Goal: Transaction & Acquisition: Book appointment/travel/reservation

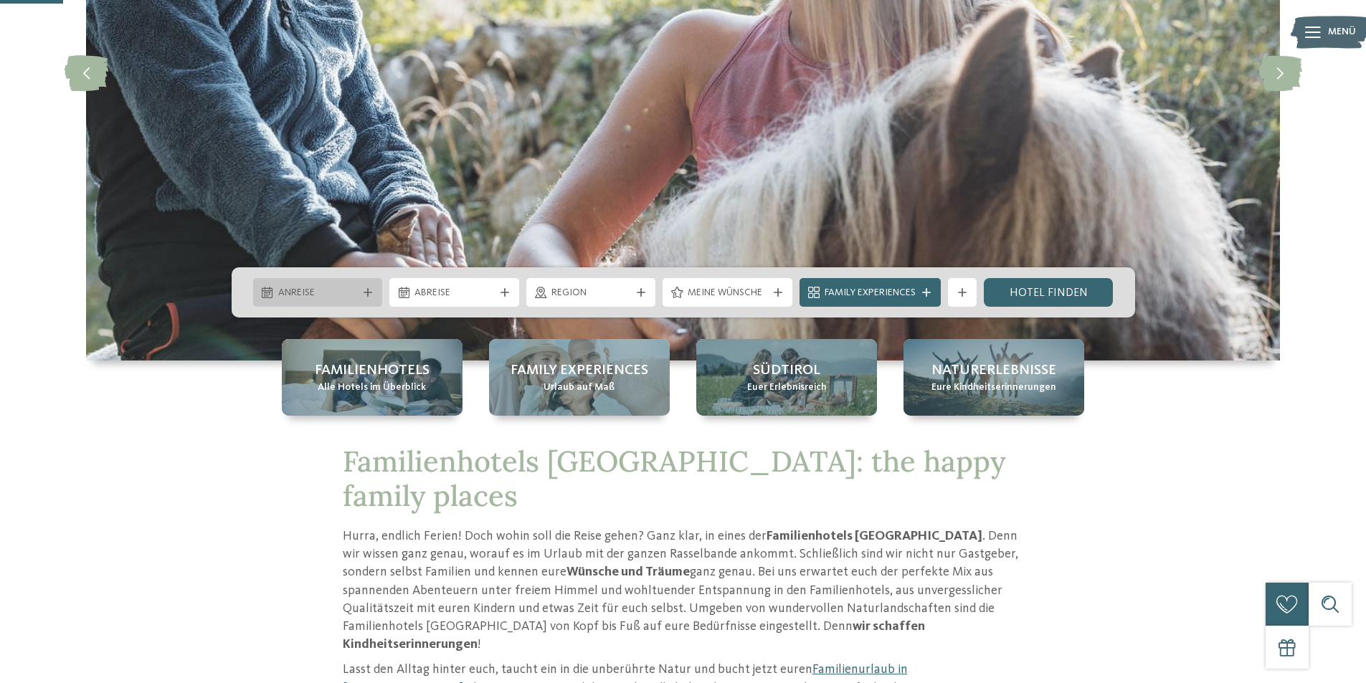
click at [336, 296] on span "Anreise" at bounding box center [318, 293] width 80 height 14
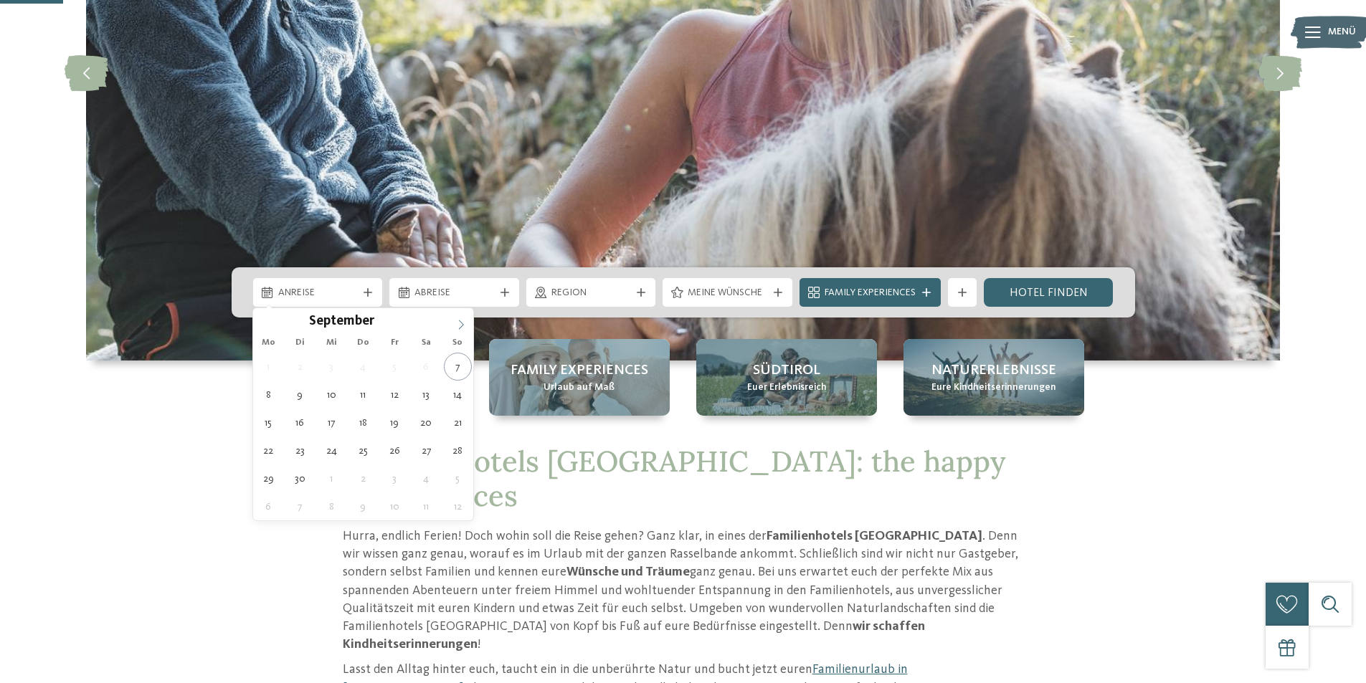
click at [455, 325] on span at bounding box center [461, 320] width 24 height 24
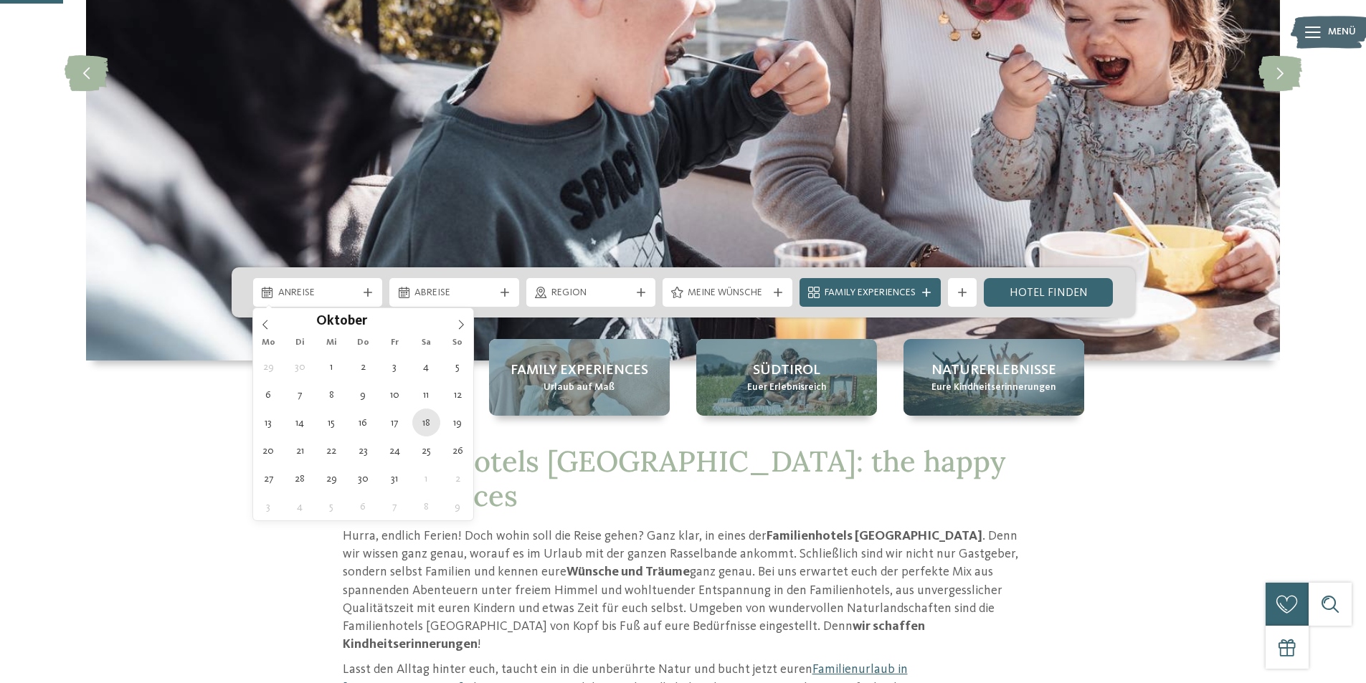
type div "18.10.2025"
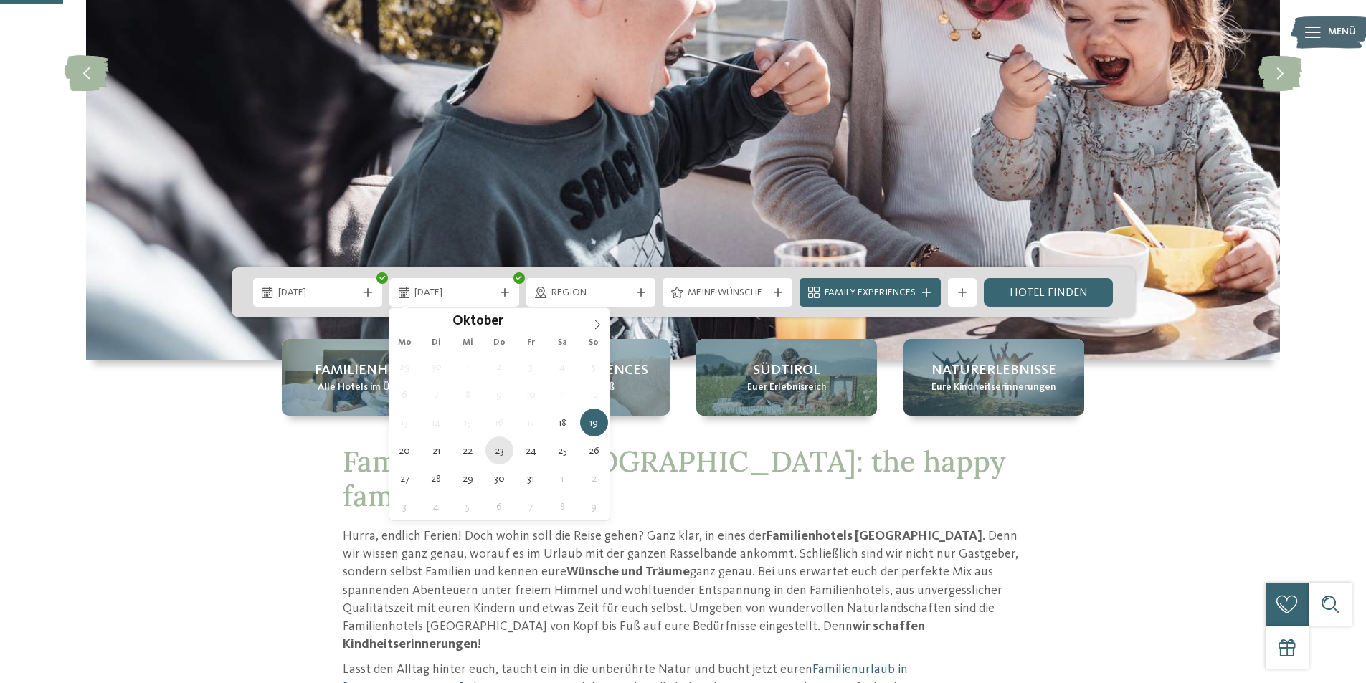
type div "23.10.2025"
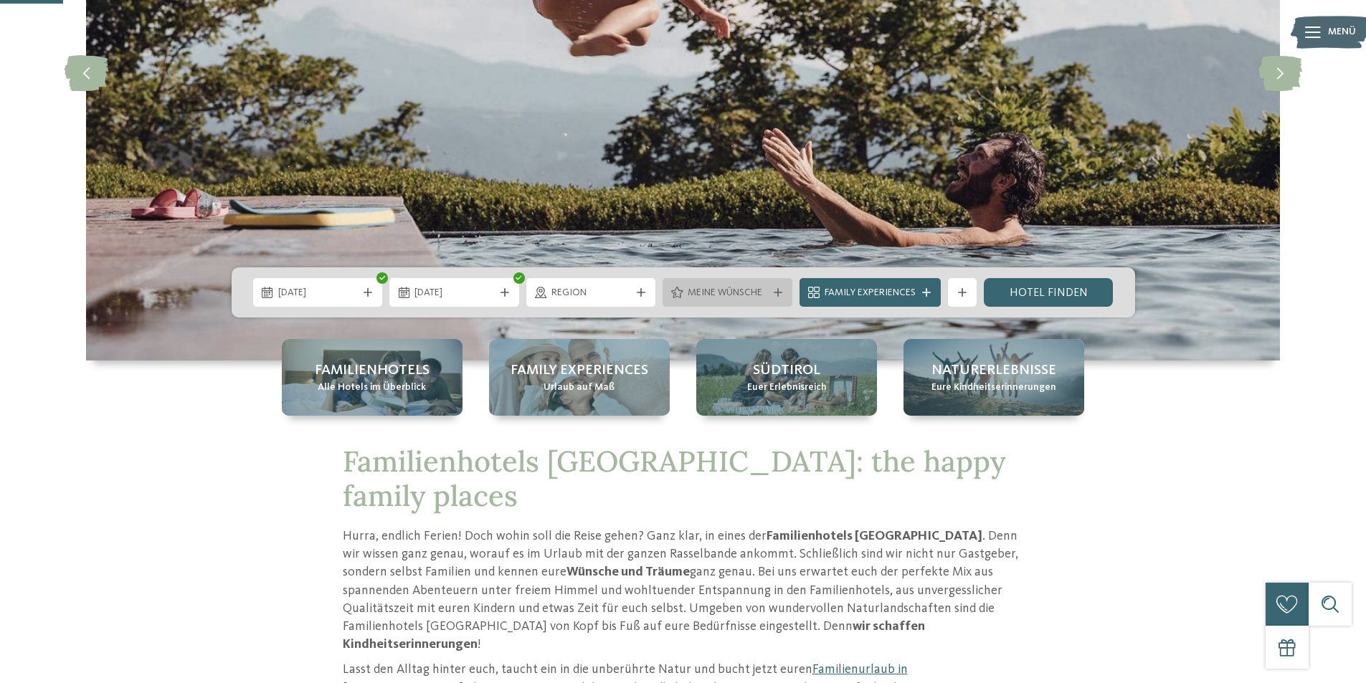
click at [777, 293] on icon at bounding box center [778, 292] width 9 height 9
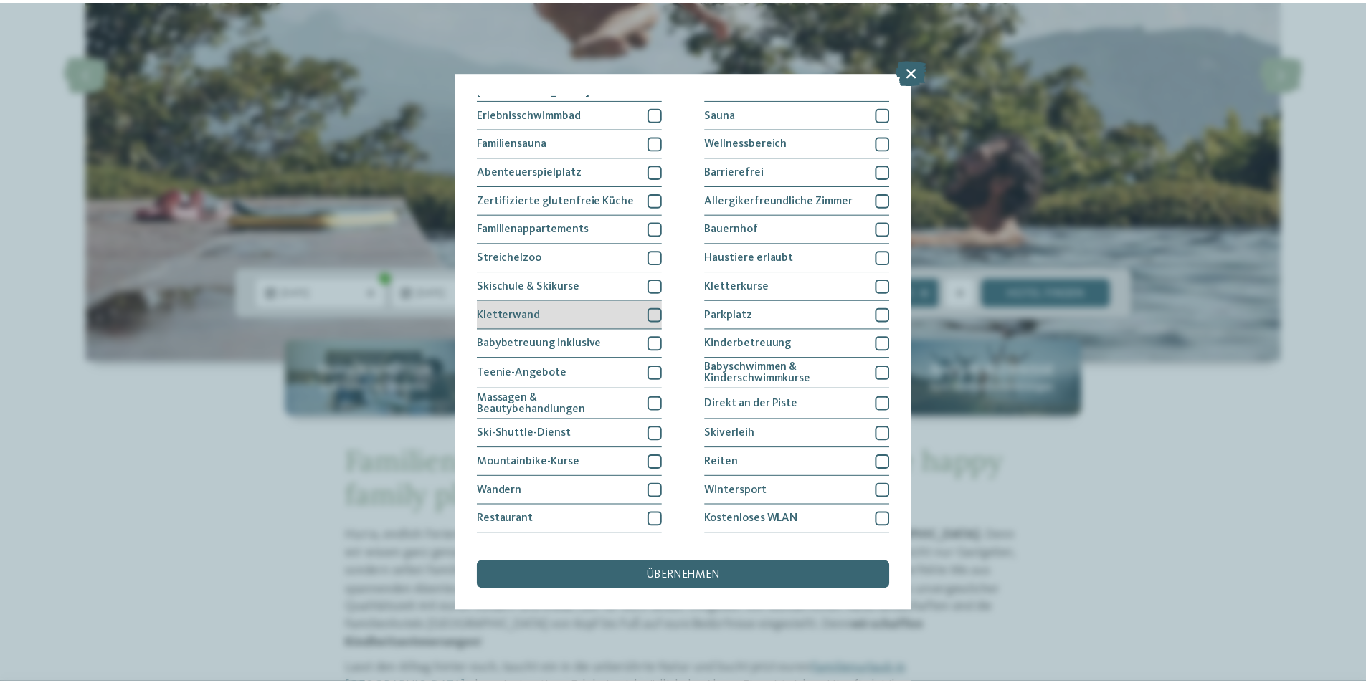
scroll to position [68, 0]
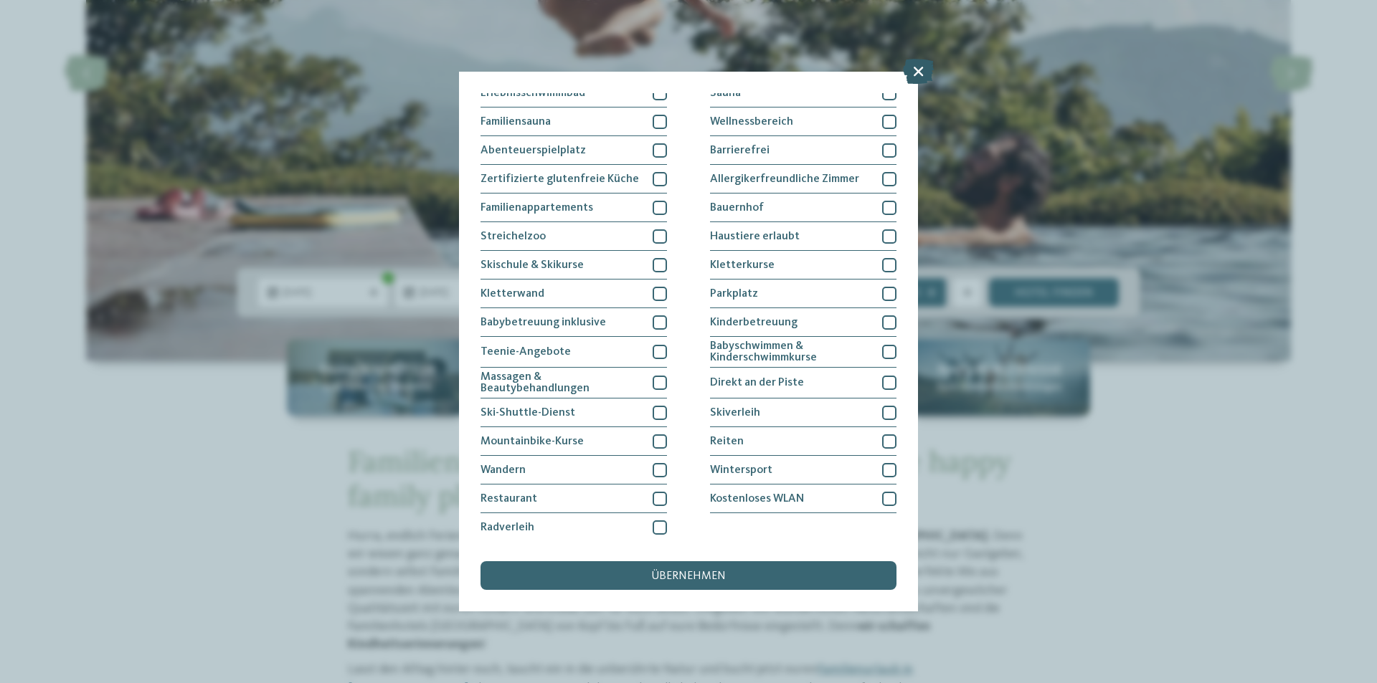
click at [924, 72] on icon at bounding box center [918, 71] width 31 height 25
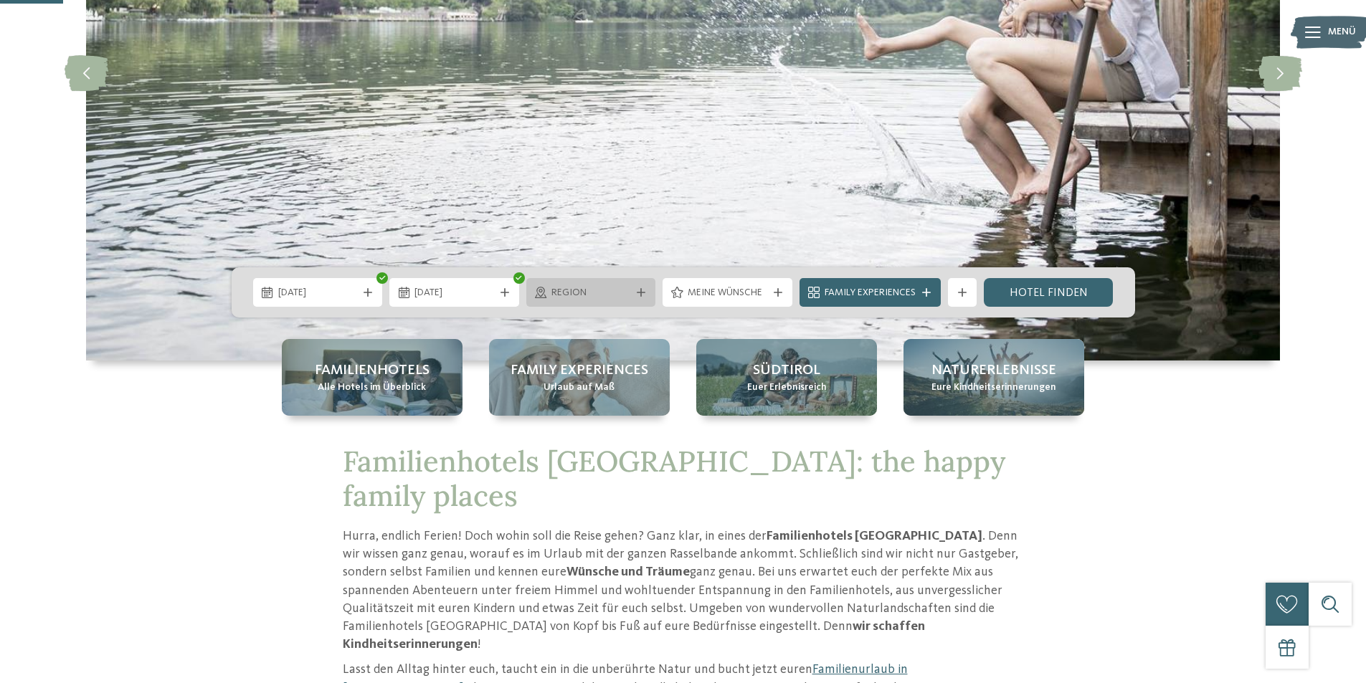
click at [622, 293] on span "Region" at bounding box center [591, 293] width 80 height 14
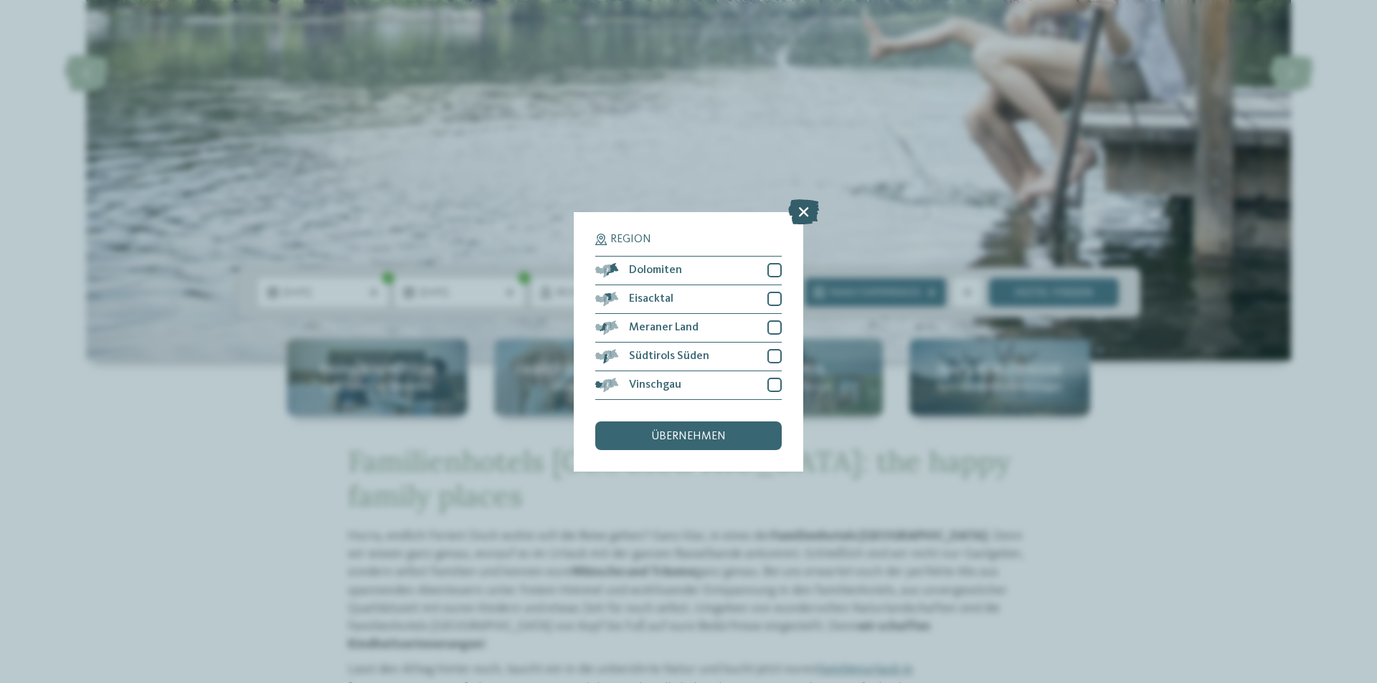
click at [807, 214] on icon at bounding box center [803, 211] width 31 height 25
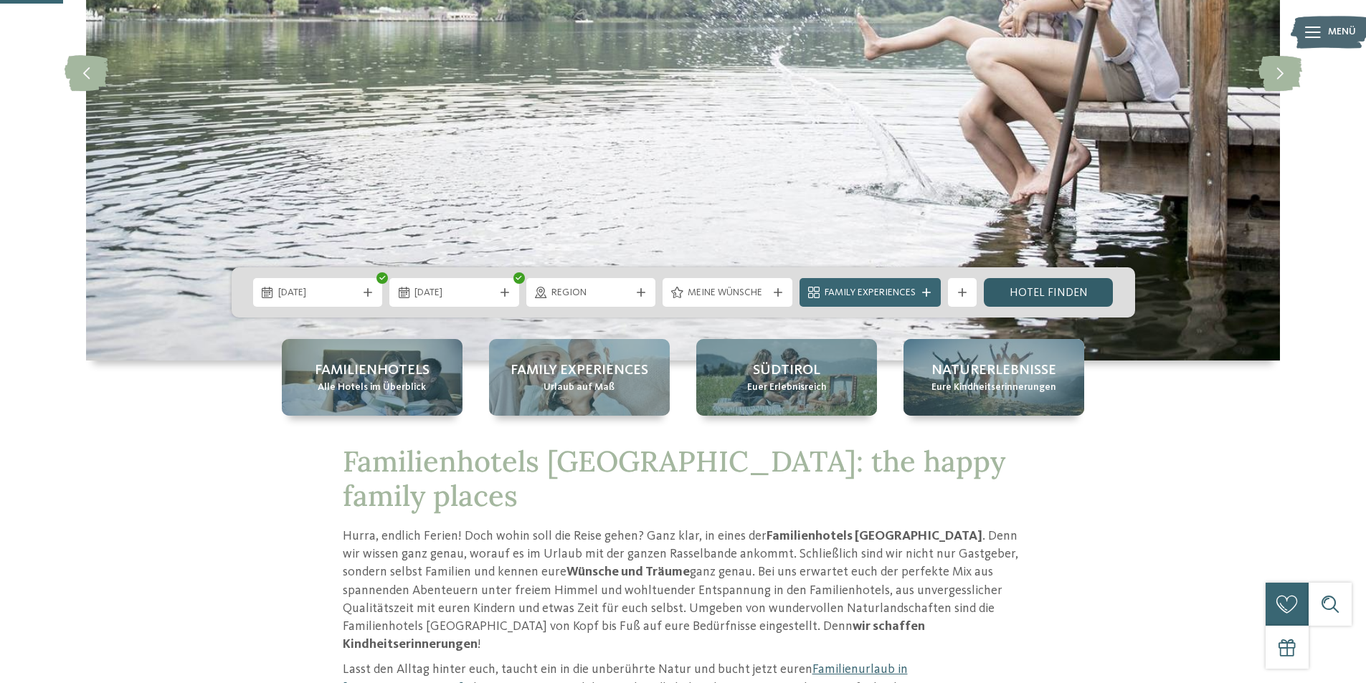
click at [1043, 298] on link "Hotel finden" at bounding box center [1049, 292] width 130 height 29
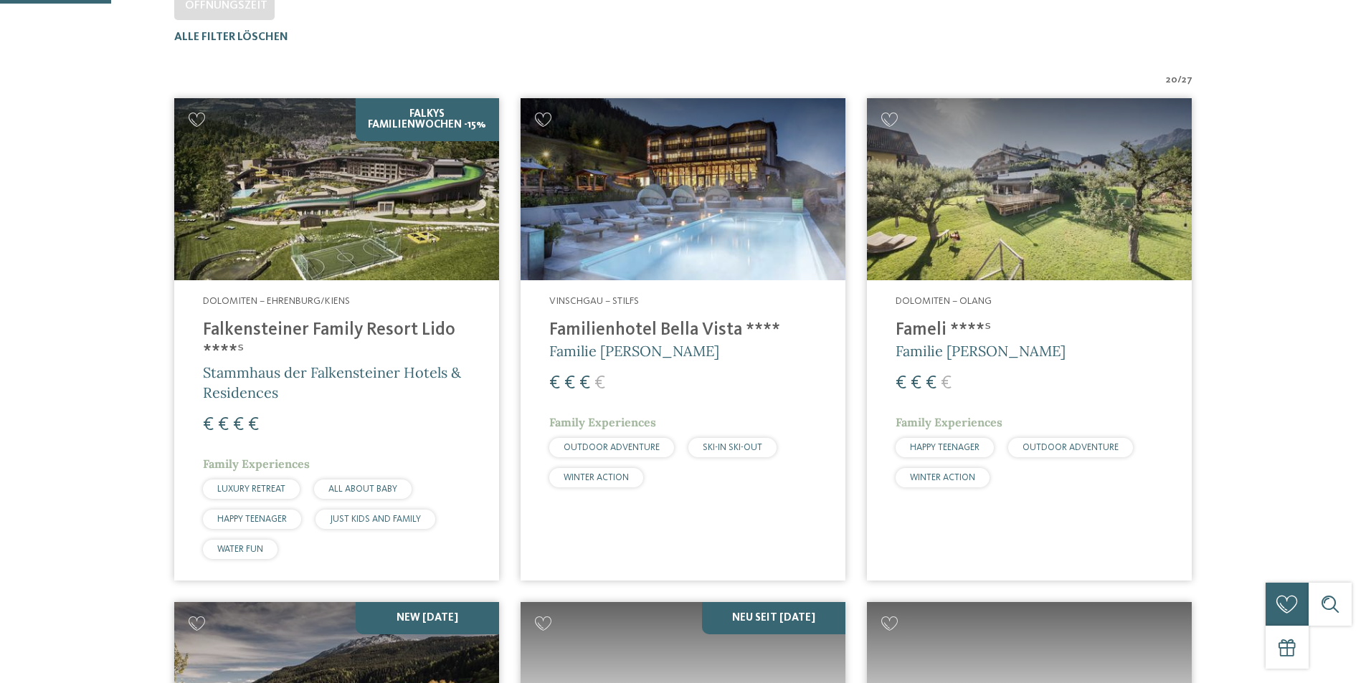
scroll to position [470, 0]
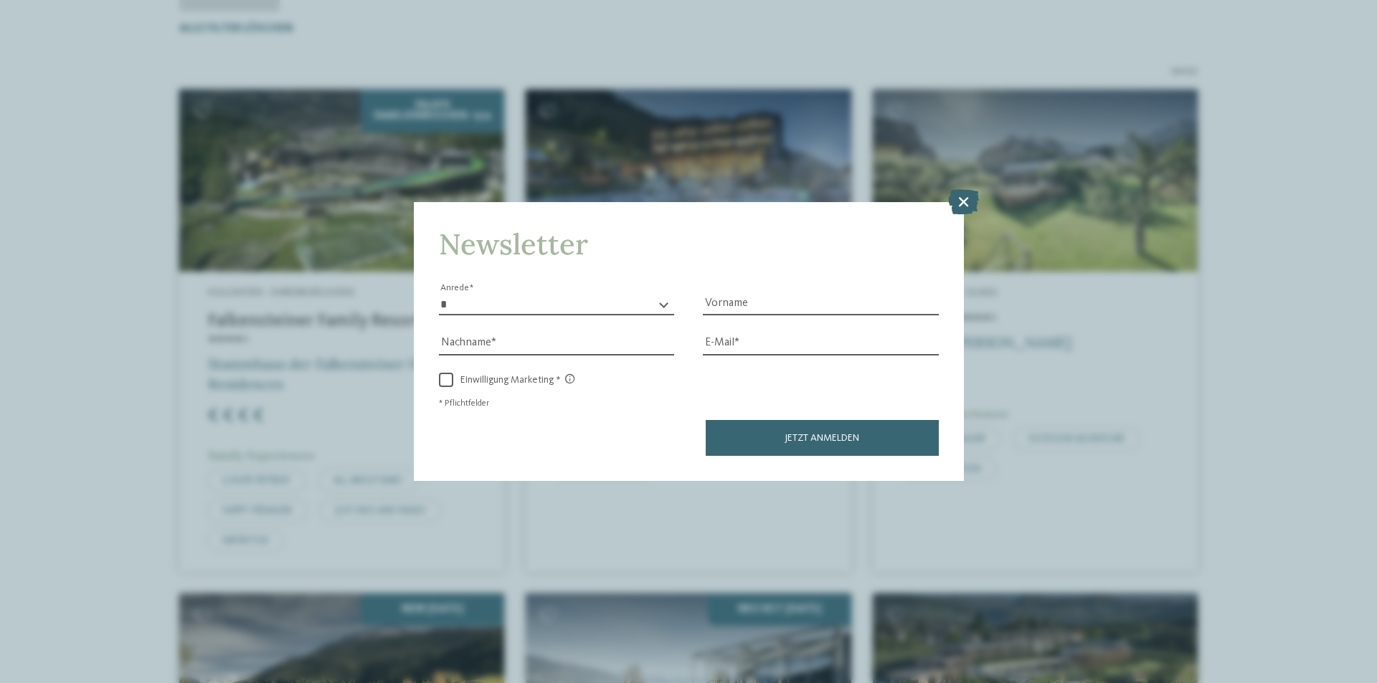
drag, startPoint x: 955, startPoint y: 340, endPoint x: 962, endPoint y: 201, distance: 138.6
click at [962, 201] on icon at bounding box center [963, 201] width 31 height 25
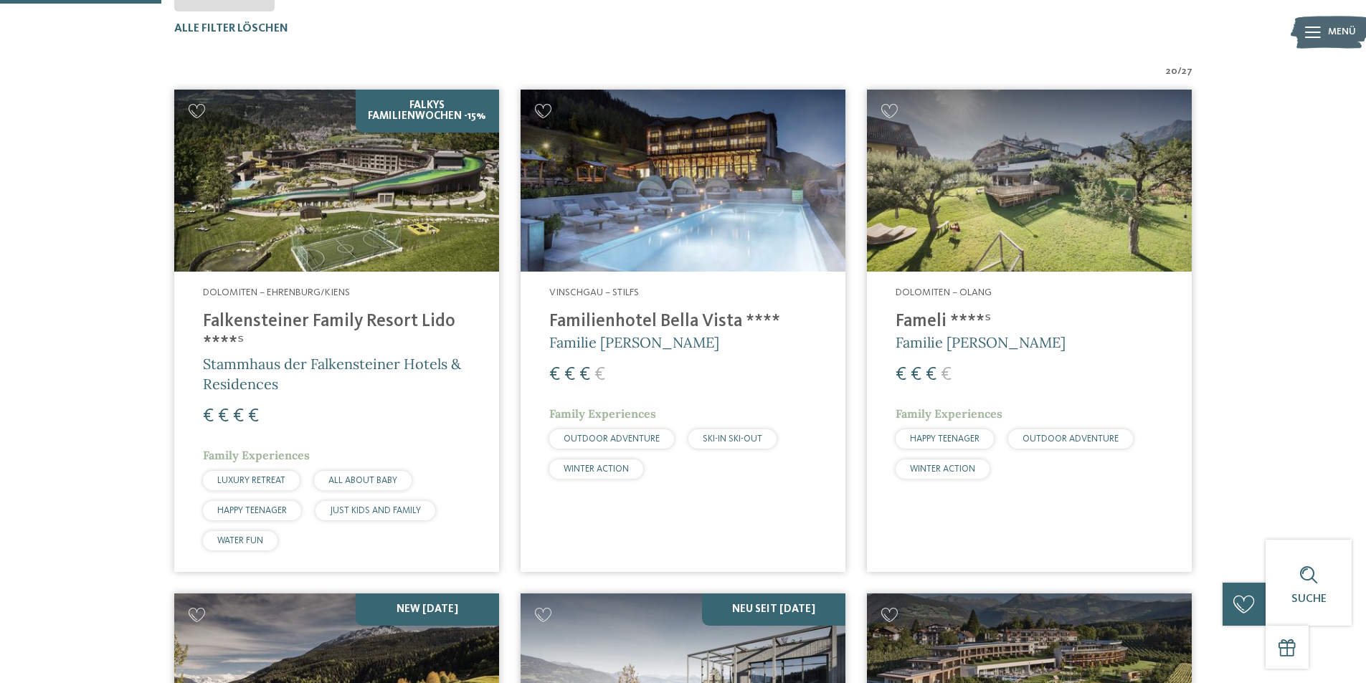
click at [962, 202] on img at bounding box center [1029, 181] width 325 height 183
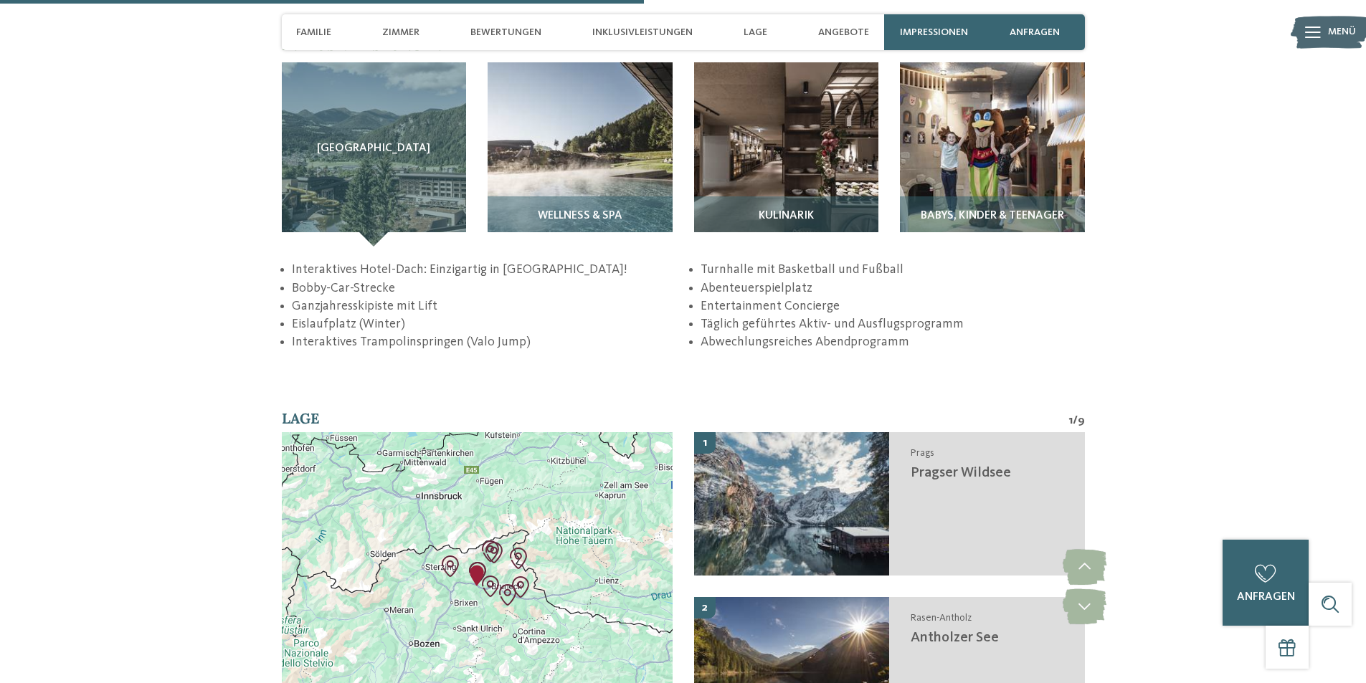
scroll to position [2366, 0]
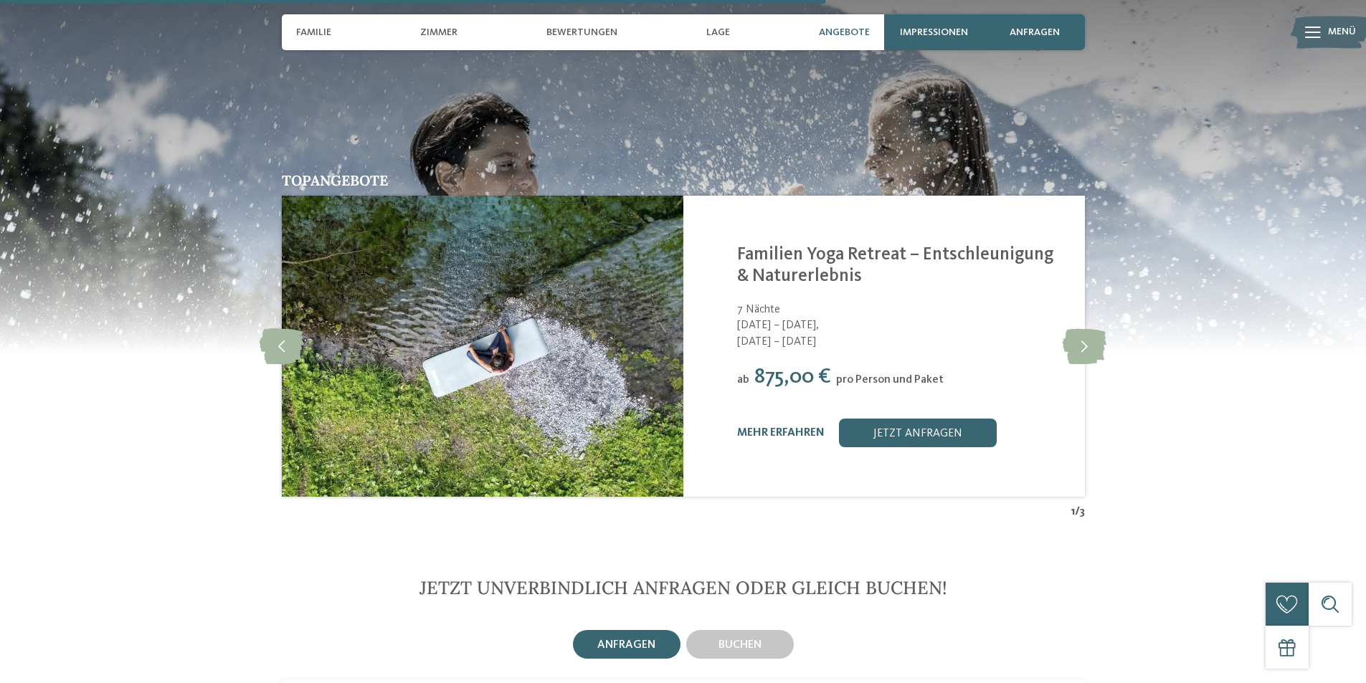
scroll to position [2653, 0]
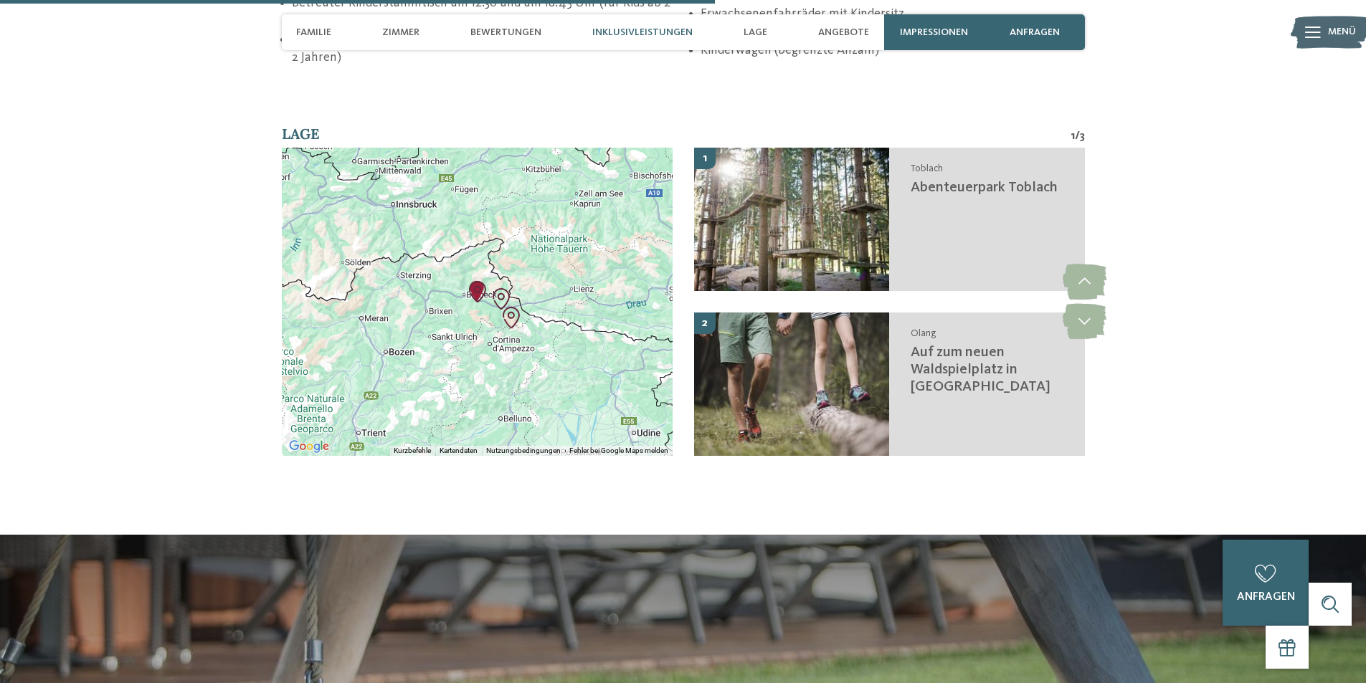
scroll to position [2581, 0]
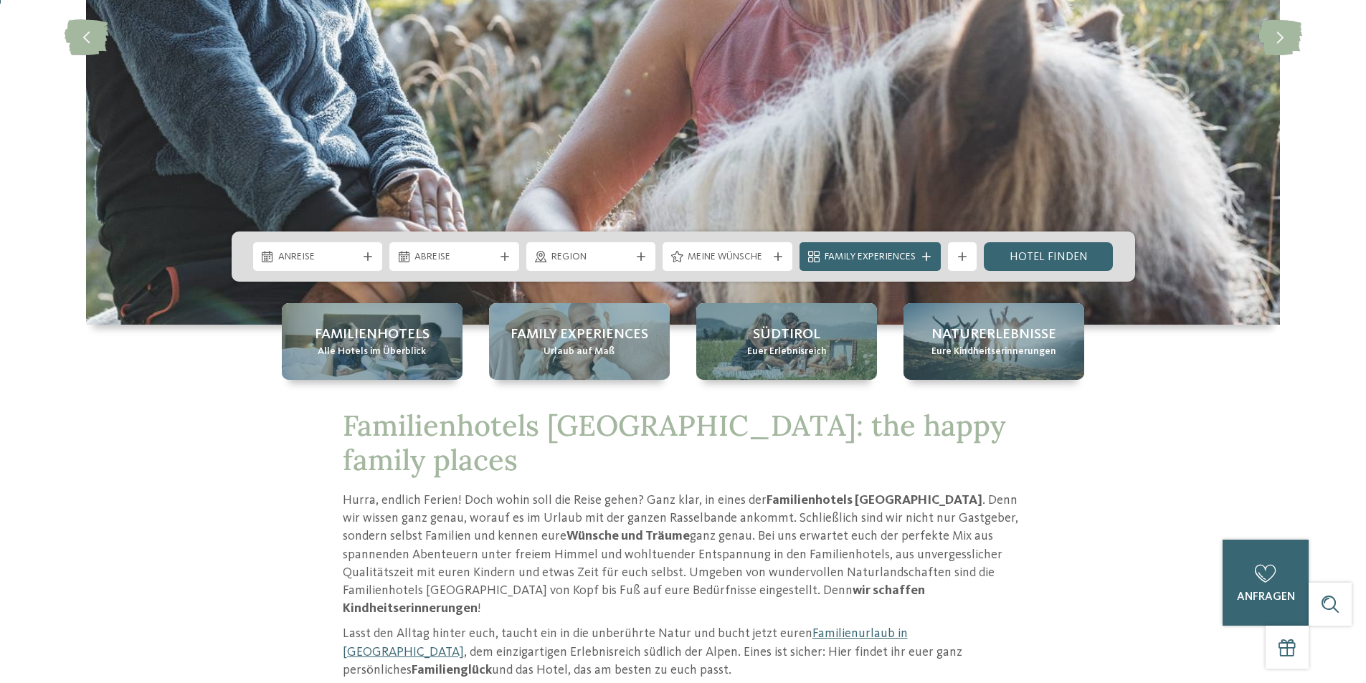
scroll to position [430, 0]
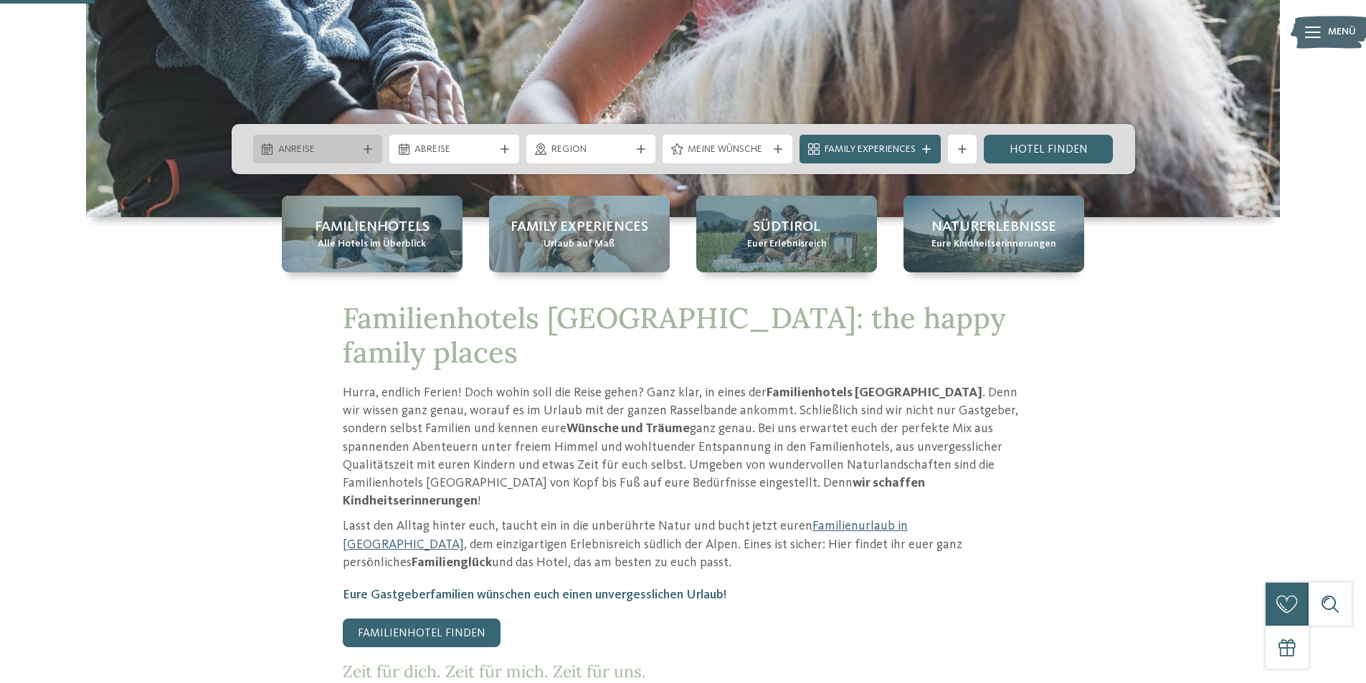
click at [325, 147] on span "Anreise" at bounding box center [318, 150] width 80 height 14
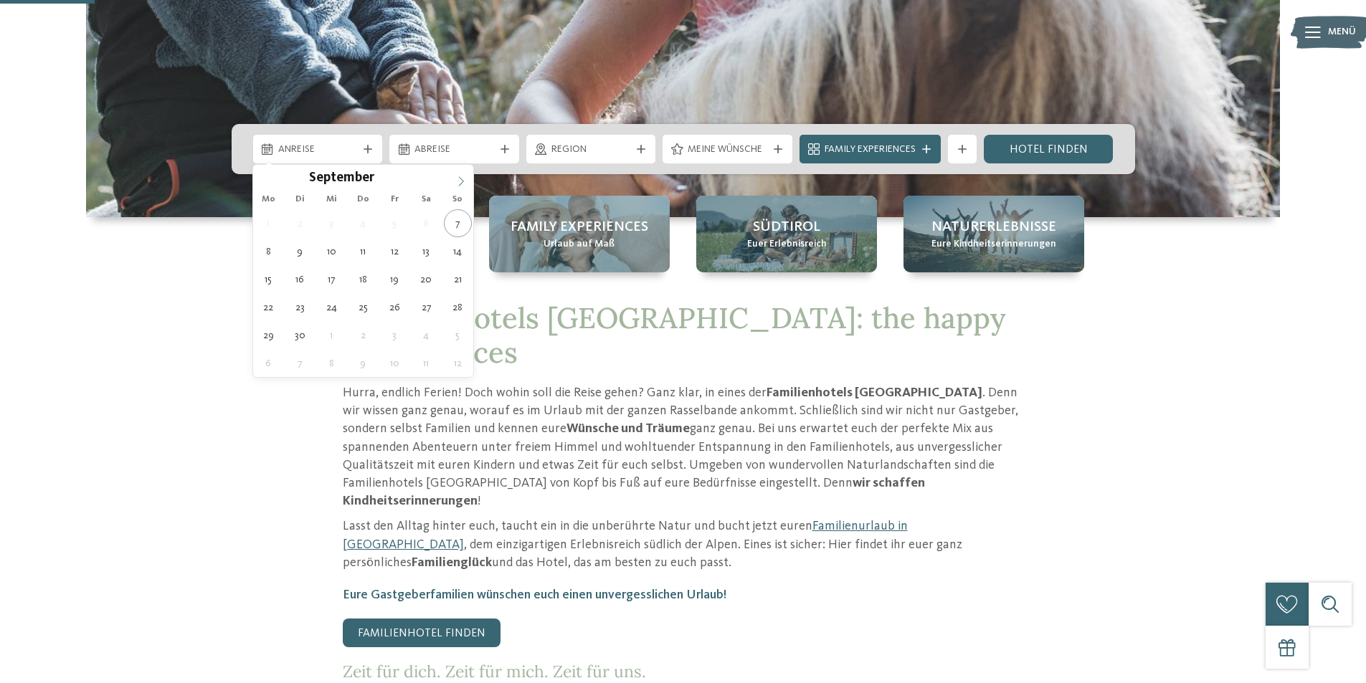
click at [461, 177] on icon at bounding box center [461, 181] width 10 height 10
type div "18.10.2025"
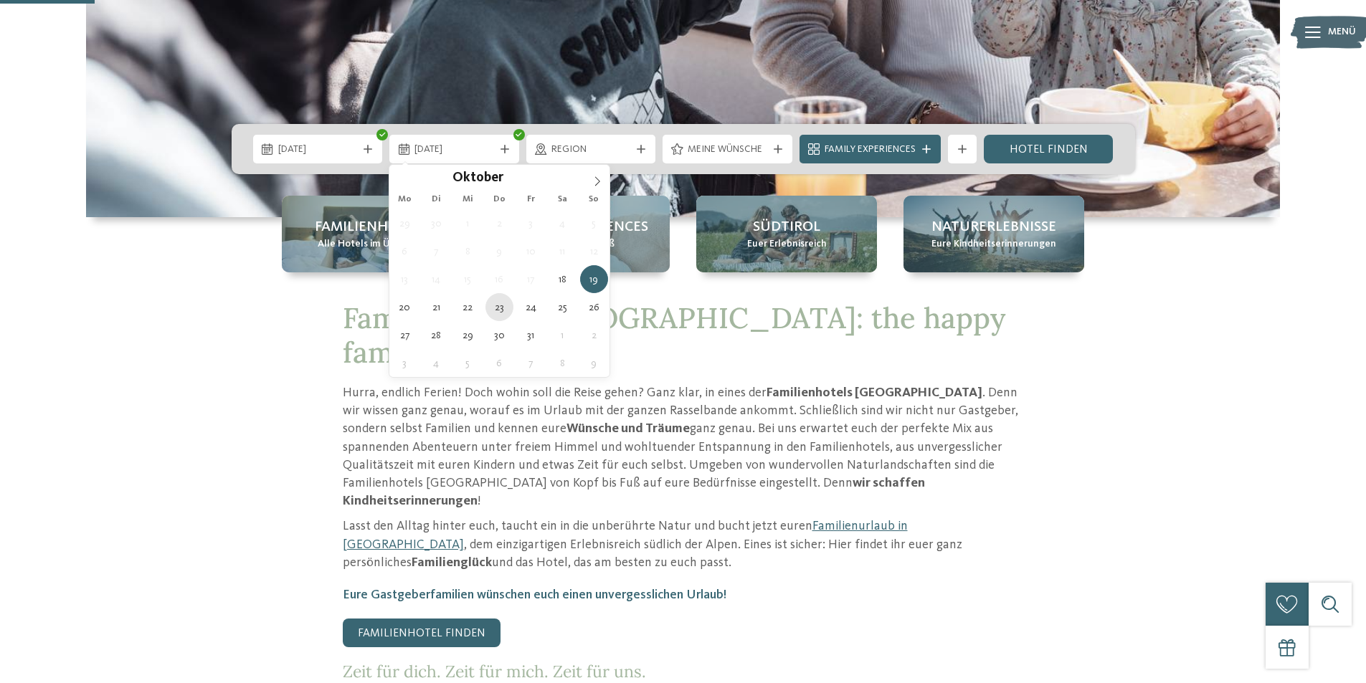
type div "23.10.2025"
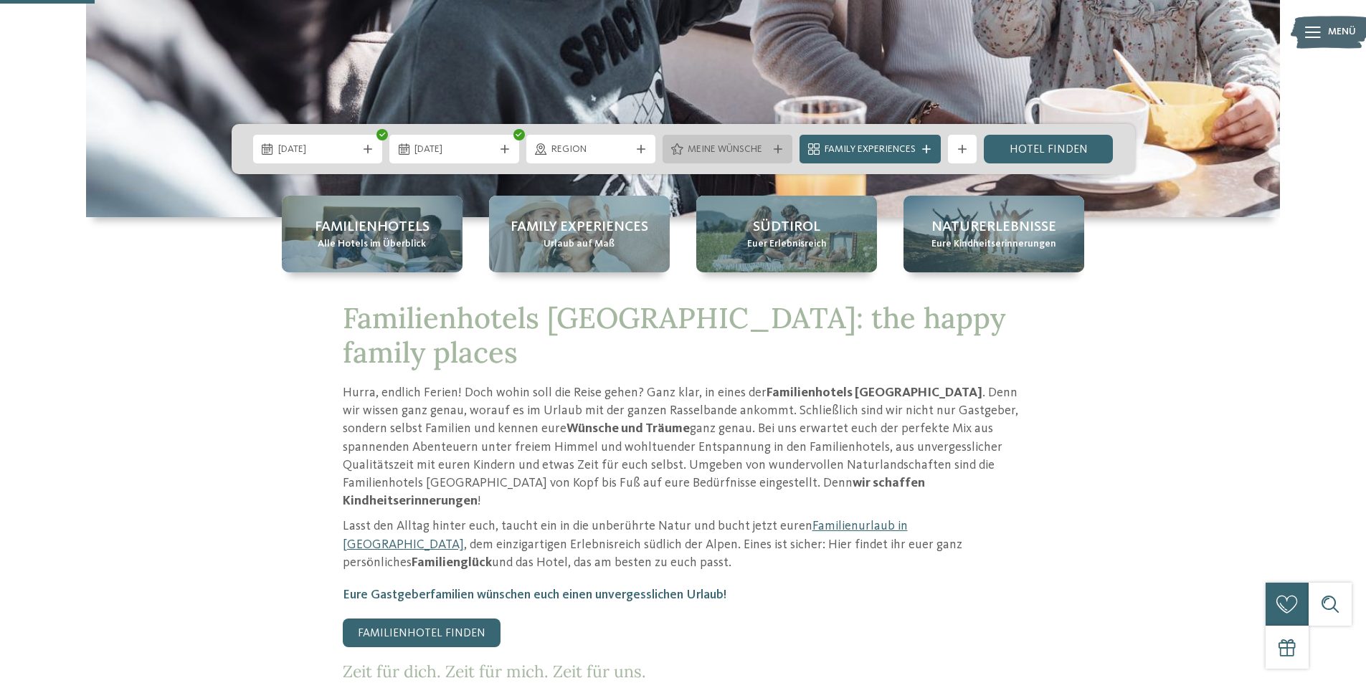
click at [777, 152] on icon at bounding box center [778, 149] width 9 height 9
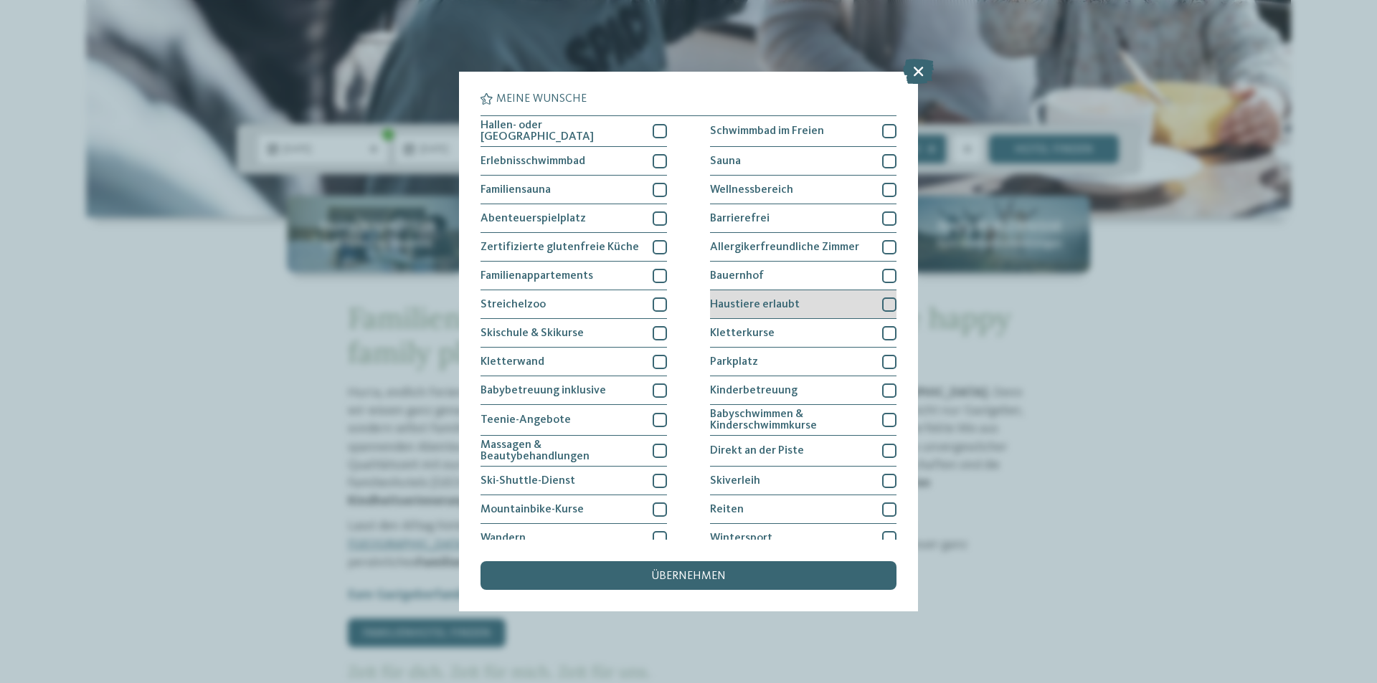
click at [883, 307] on div at bounding box center [889, 305] width 14 height 14
click at [688, 577] on span "übernehmen" at bounding box center [688, 576] width 75 height 11
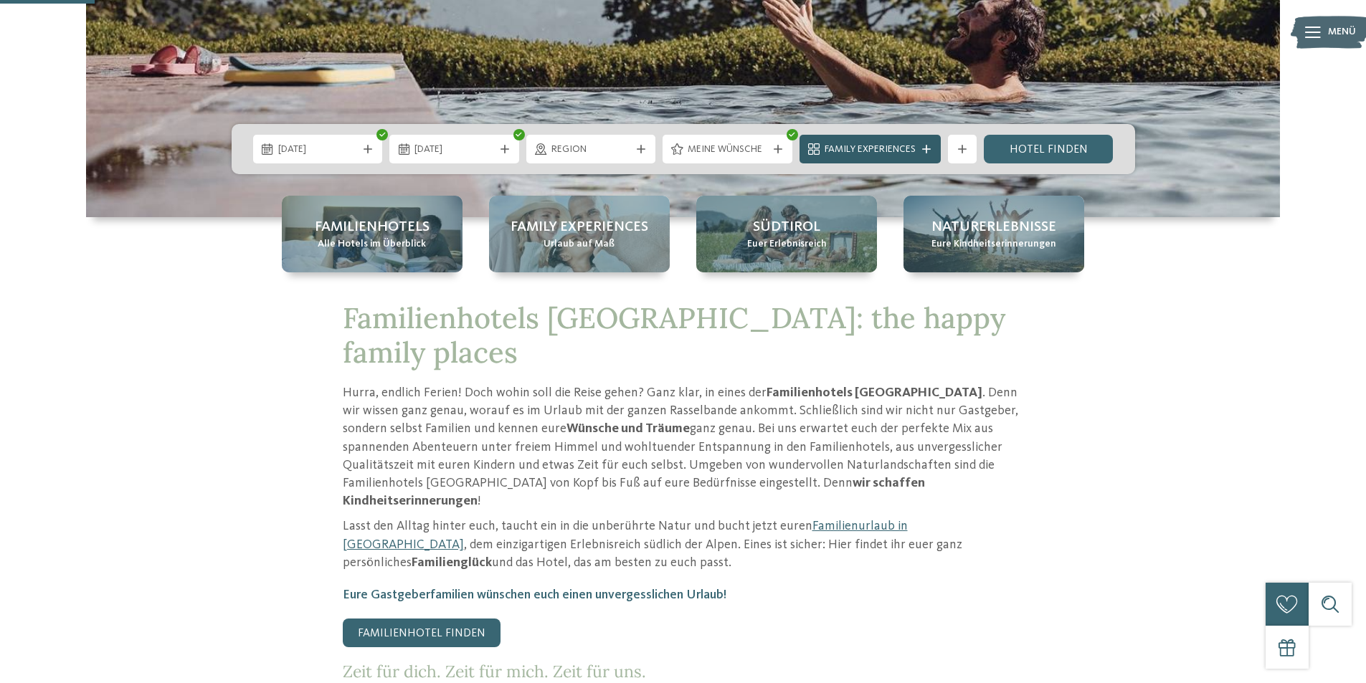
click at [928, 148] on icon at bounding box center [926, 149] width 9 height 9
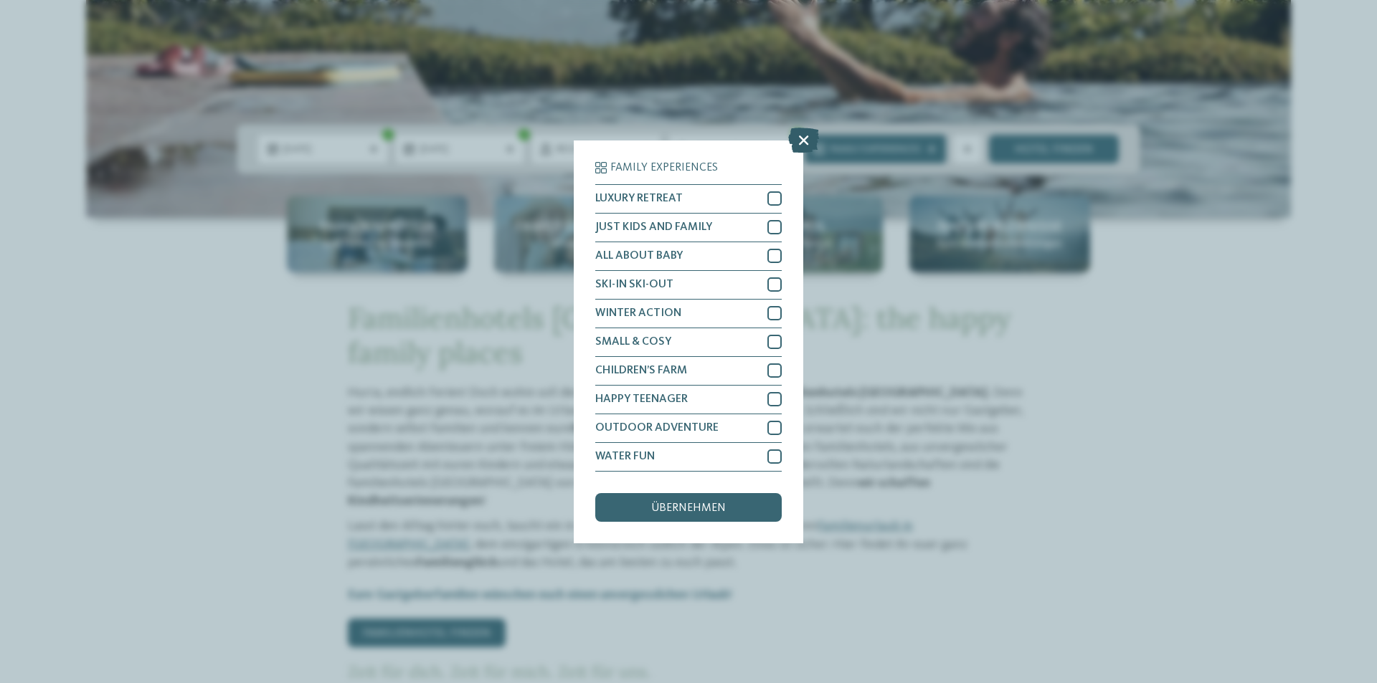
click at [807, 145] on icon at bounding box center [803, 139] width 31 height 25
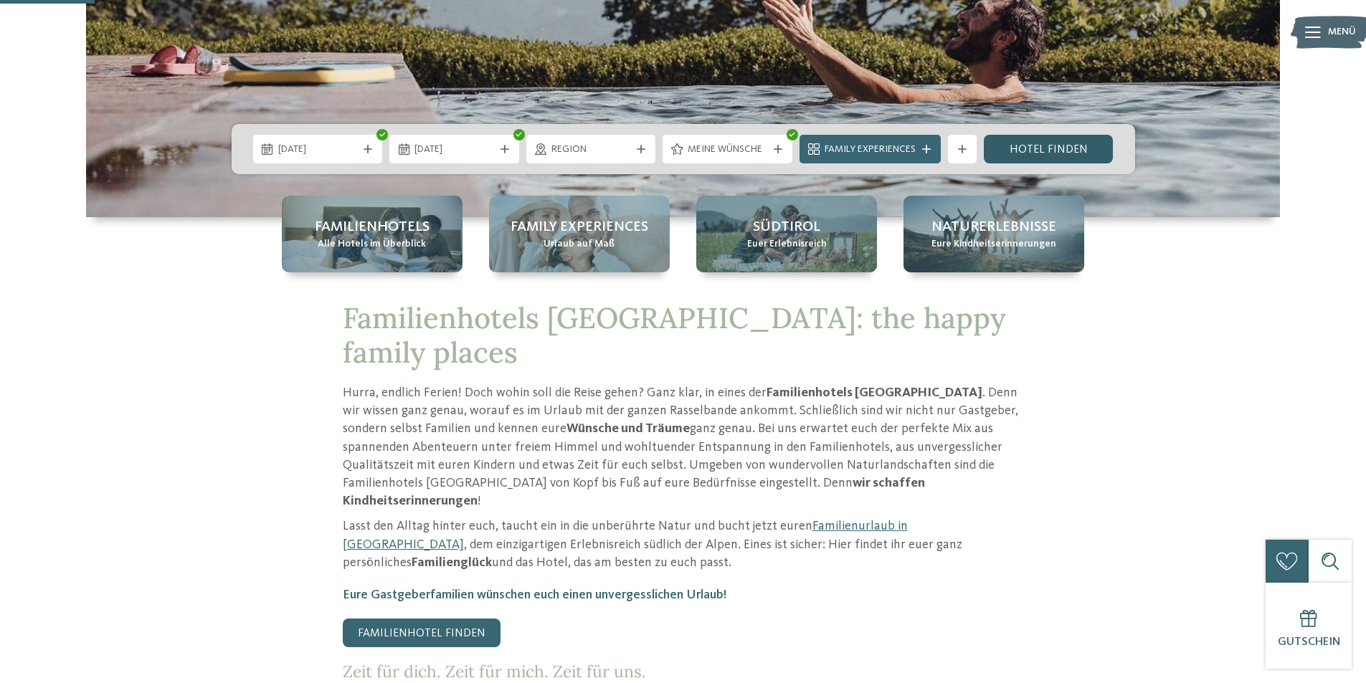
click at [1073, 150] on link "Hotel finden" at bounding box center [1049, 149] width 130 height 29
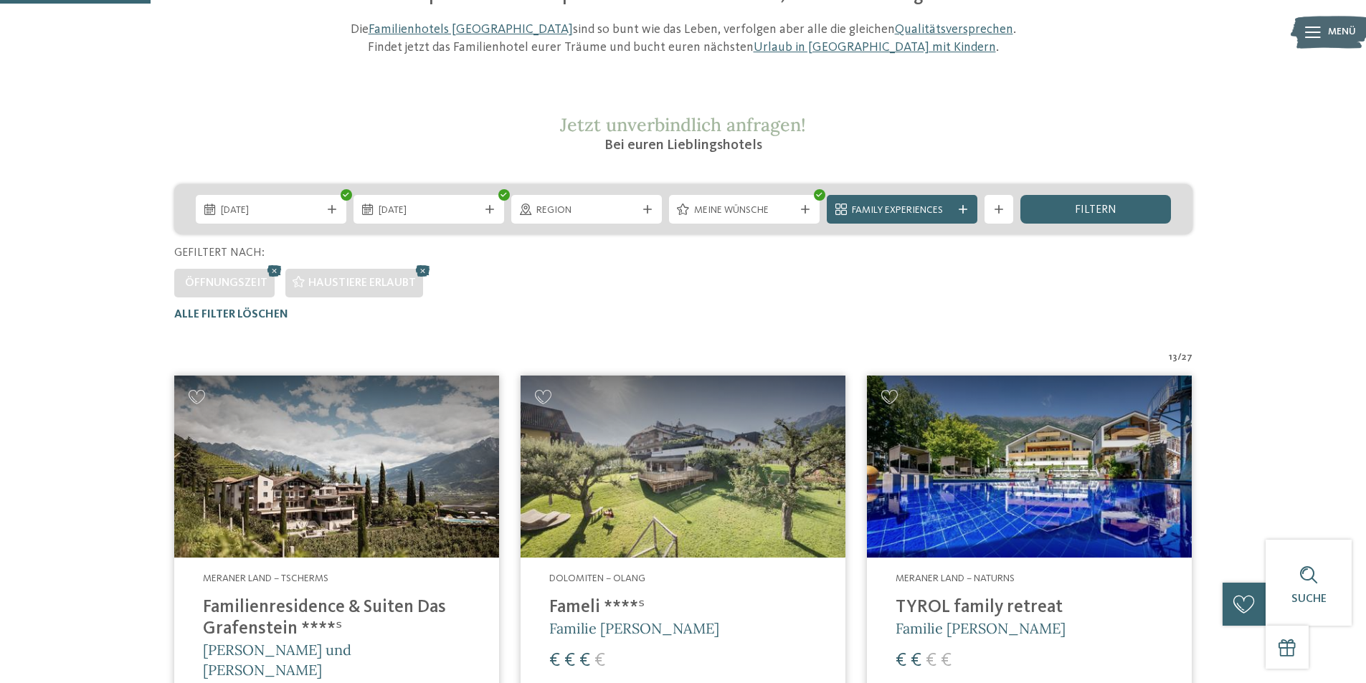
scroll to position [184, 0]
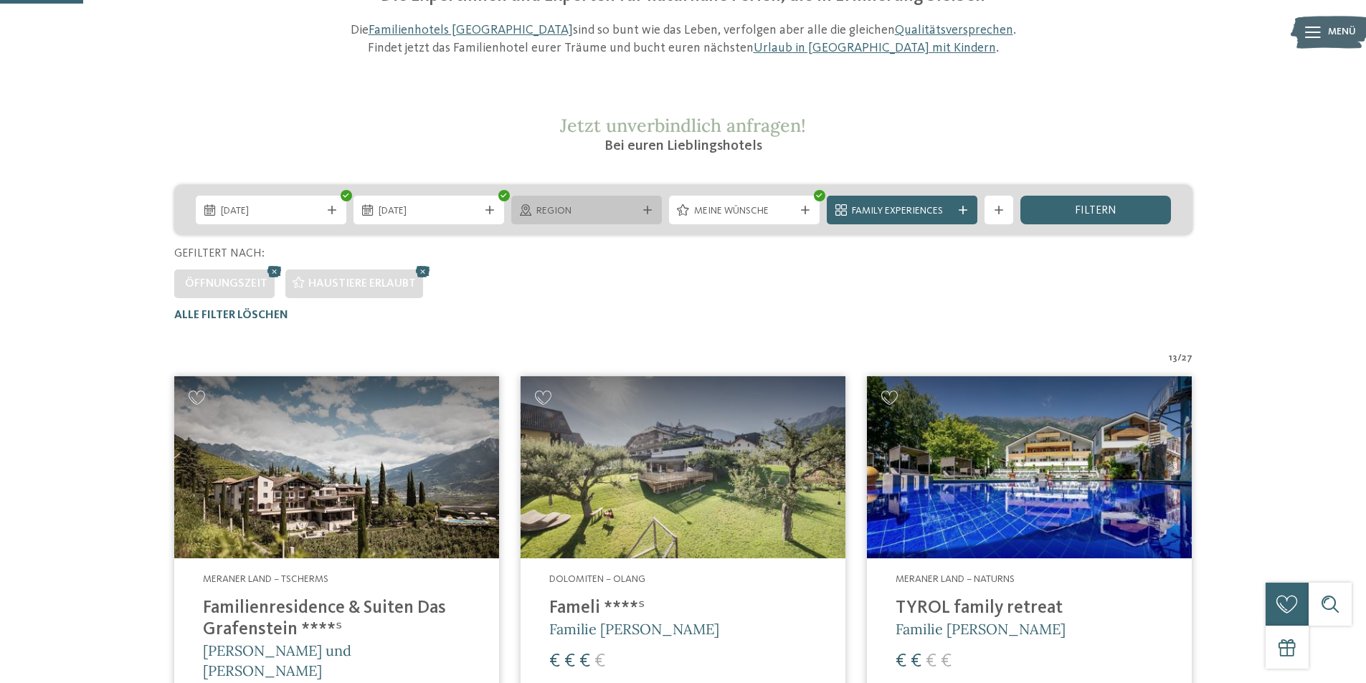
click at [573, 210] on span "Region" at bounding box center [586, 211] width 100 height 14
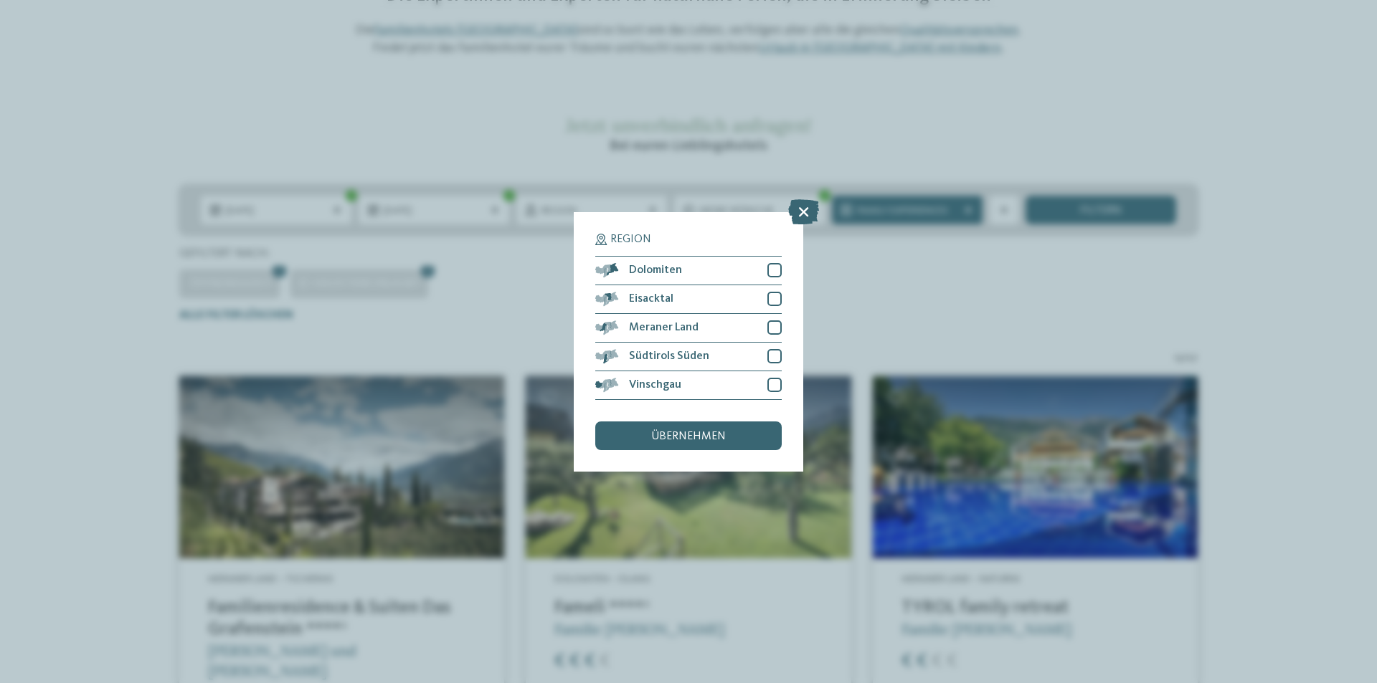
click at [570, 211] on div "Region Dolomiten" at bounding box center [688, 341] width 1377 height 683
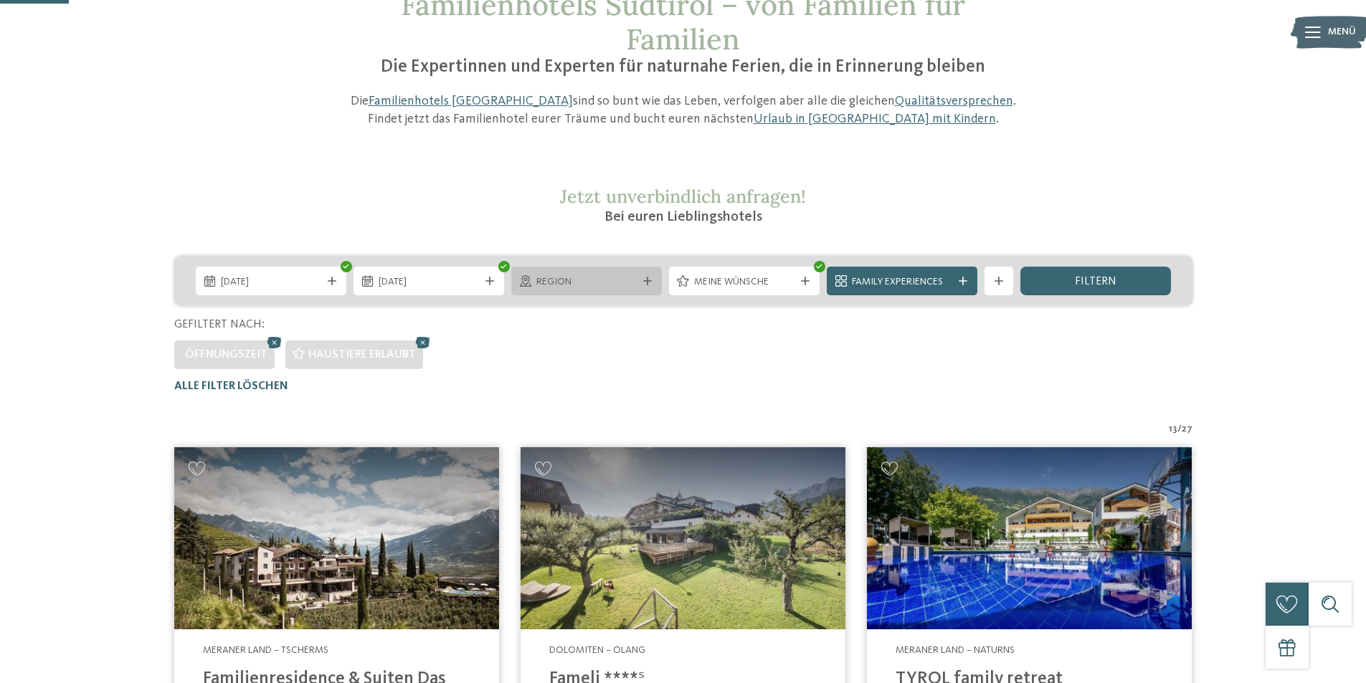
scroll to position [0, 0]
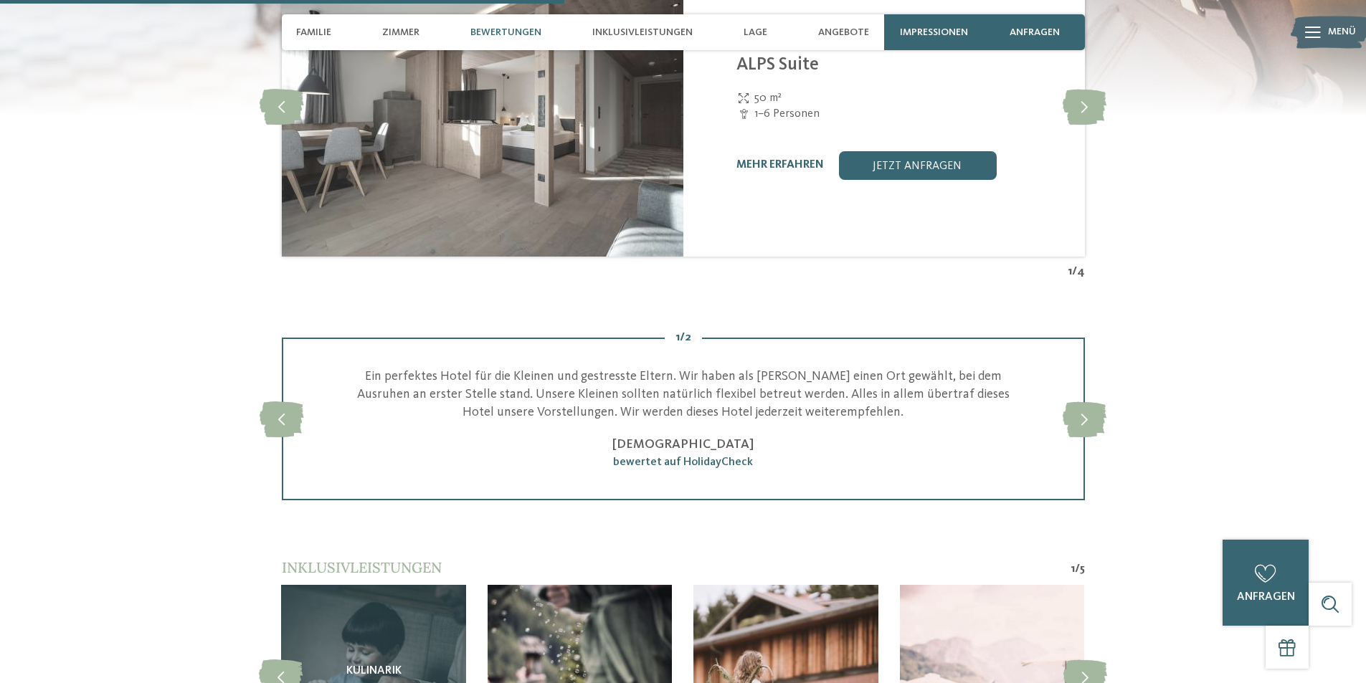
scroll to position [2581, 0]
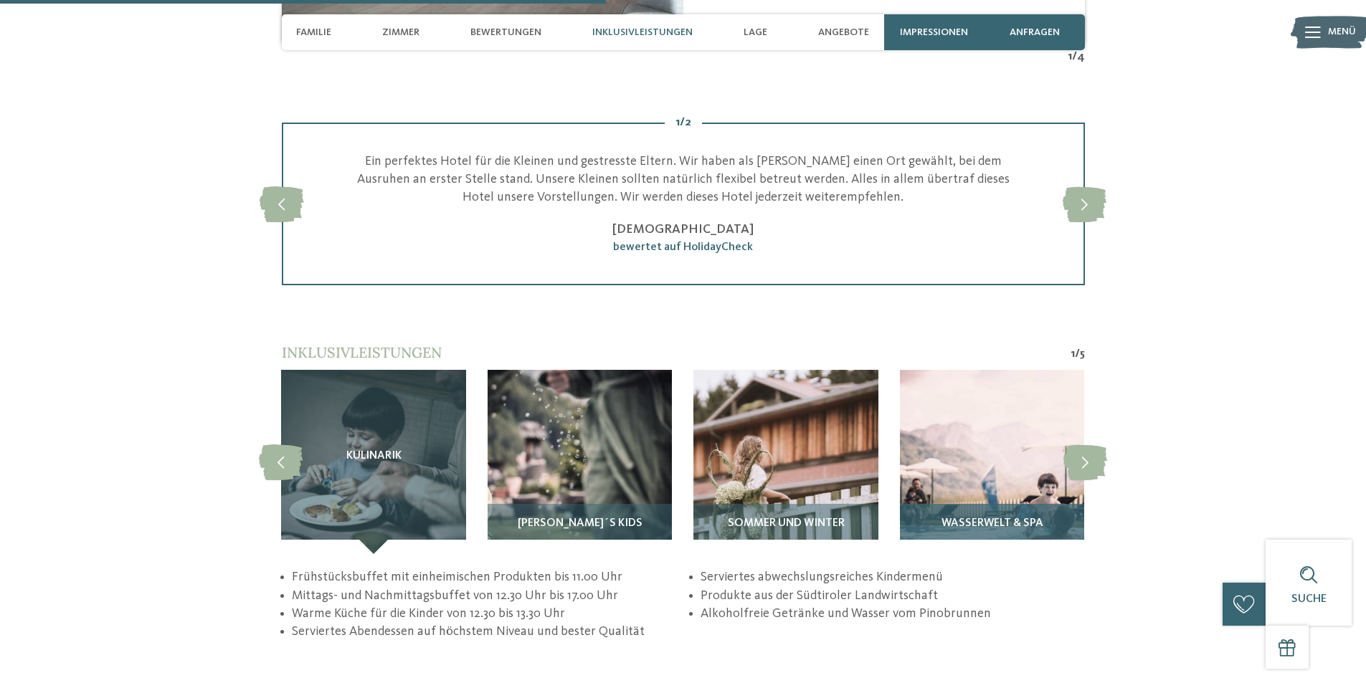
click at [1009, 453] on img at bounding box center [992, 462] width 184 height 184
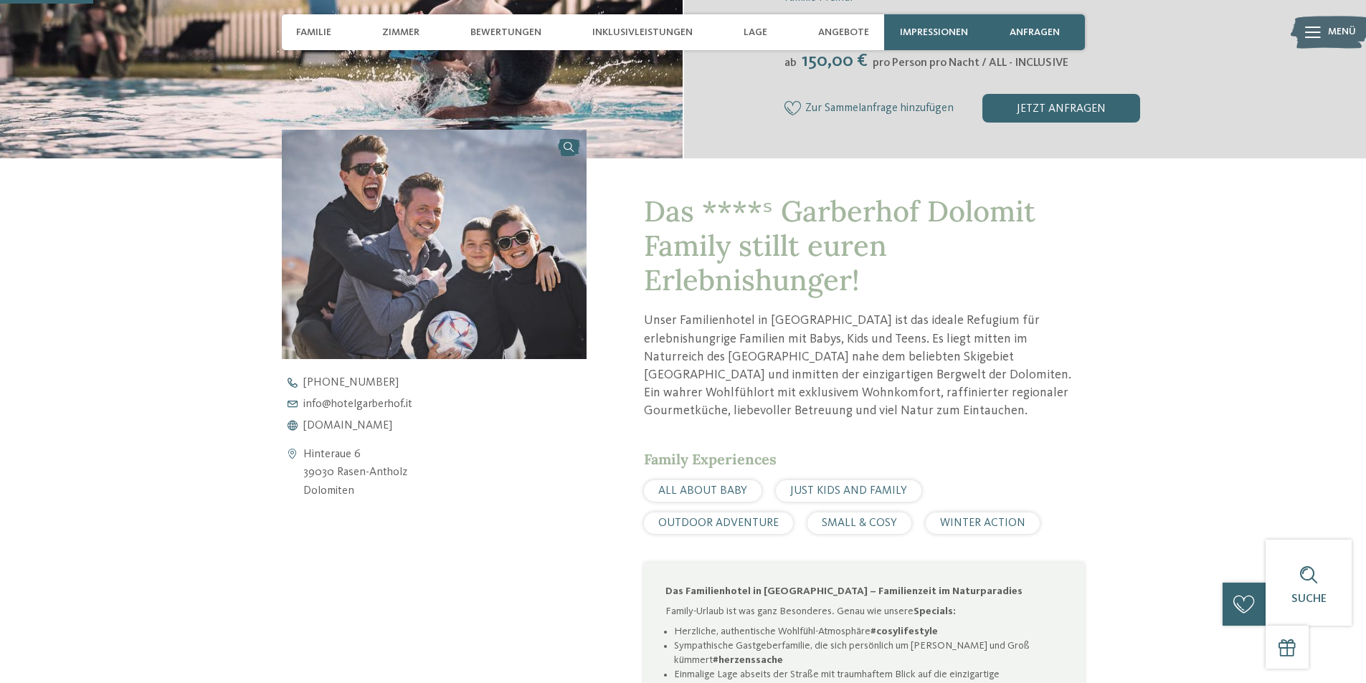
scroll to position [0, 0]
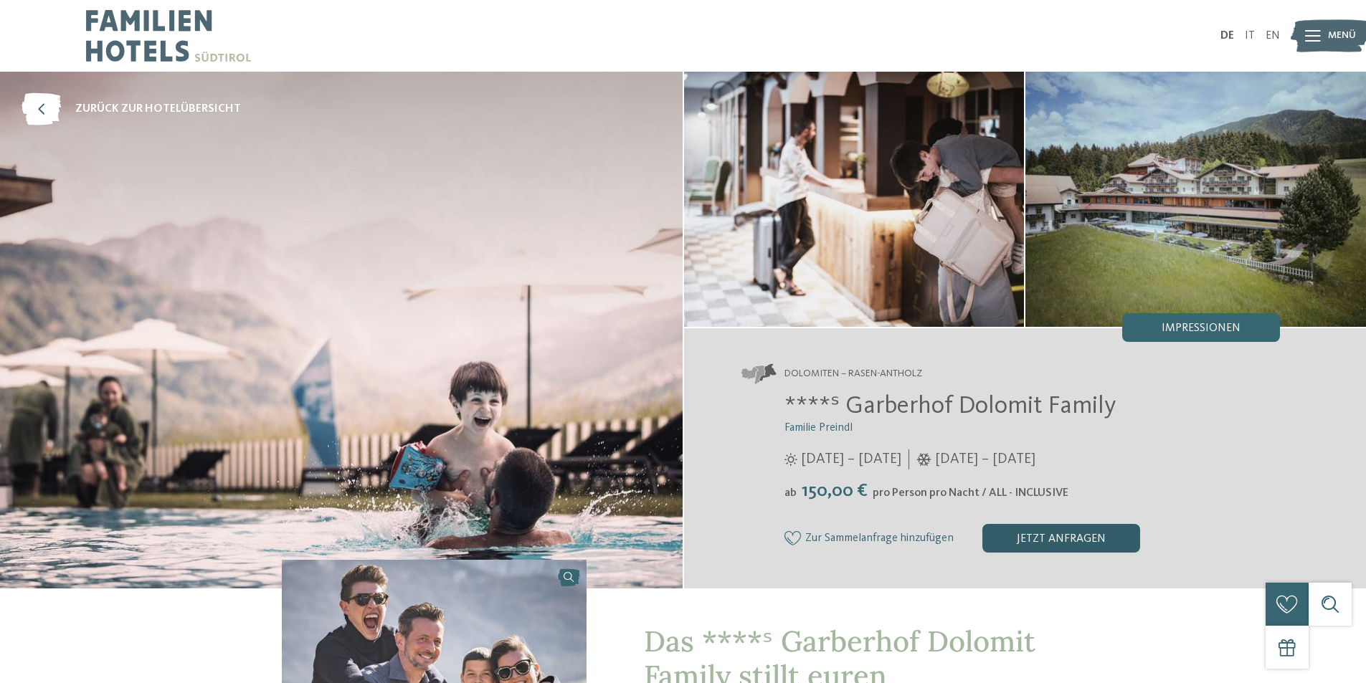
drag, startPoint x: 1025, startPoint y: 536, endPoint x: 1024, endPoint y: 526, distance: 9.3
click at [1025, 536] on div "jetzt anfragen" at bounding box center [1061, 538] width 158 height 29
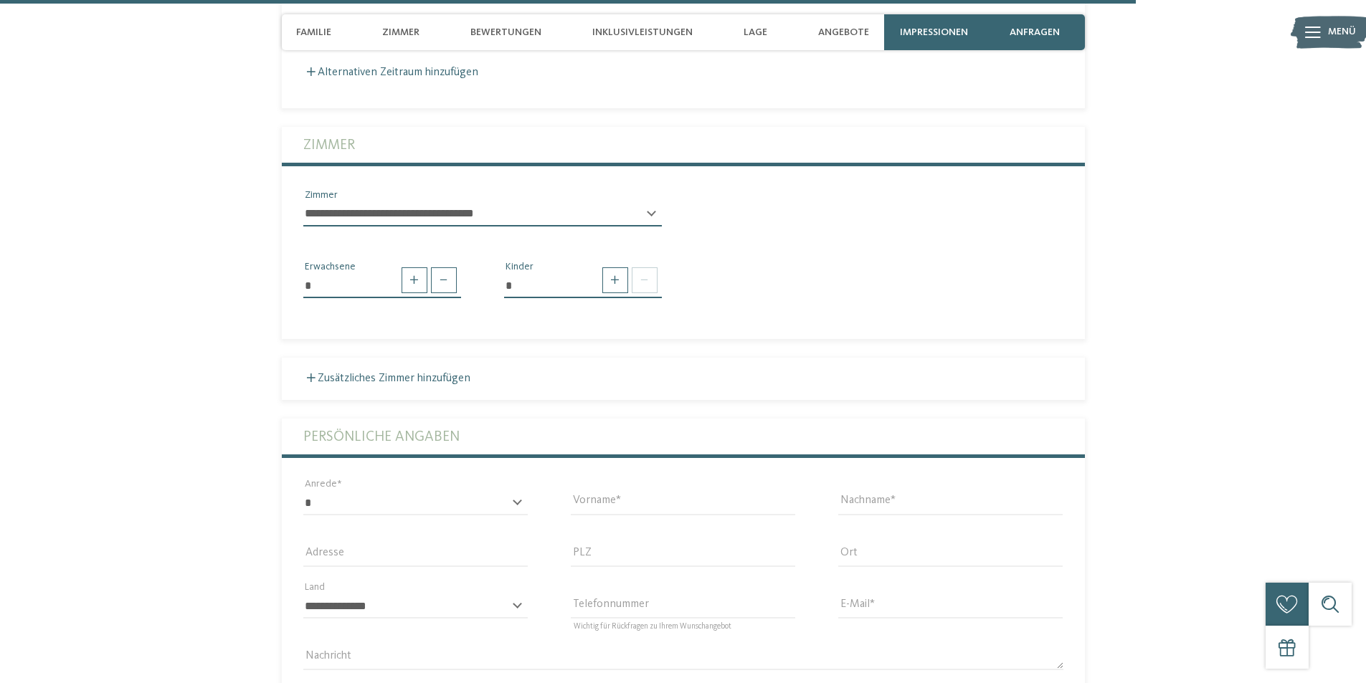
scroll to position [4863, 0]
